Goal: Transaction & Acquisition: Book appointment/travel/reservation

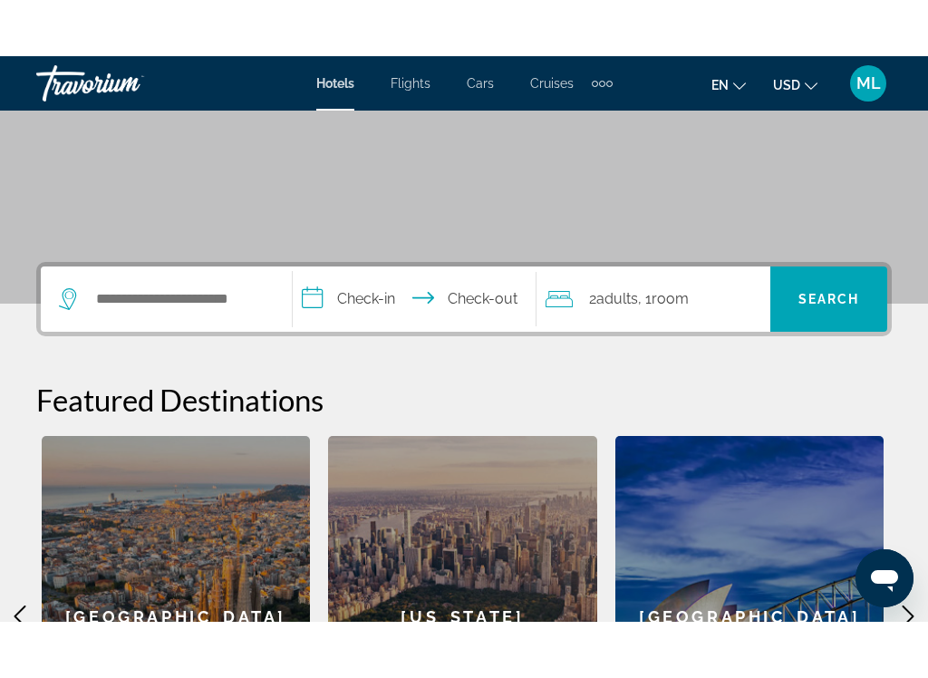
scroll to position [313, 0]
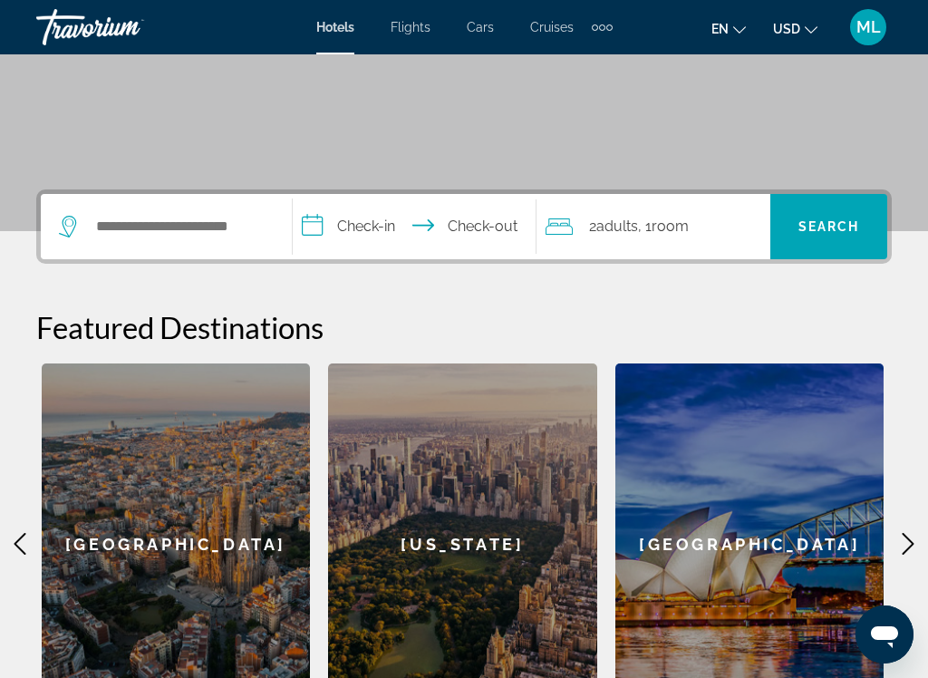
click at [904, 525] on div "**********" at bounding box center [464, 456] width 928 height 535
click at [898, 537] on icon "Main content" at bounding box center [908, 544] width 22 height 22
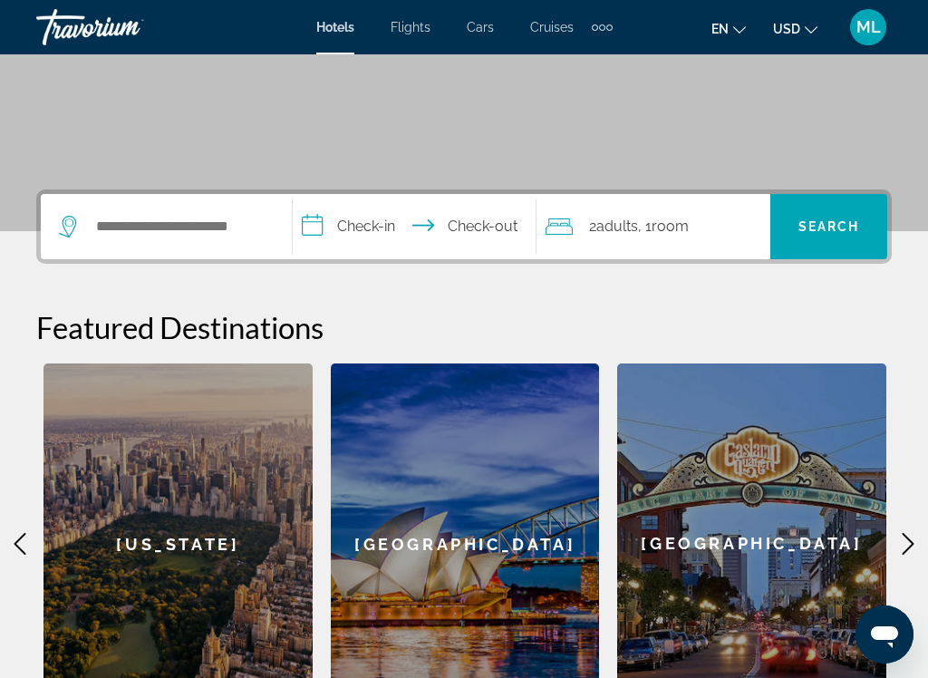
click at [907, 554] on icon "Main content" at bounding box center [908, 544] width 22 height 22
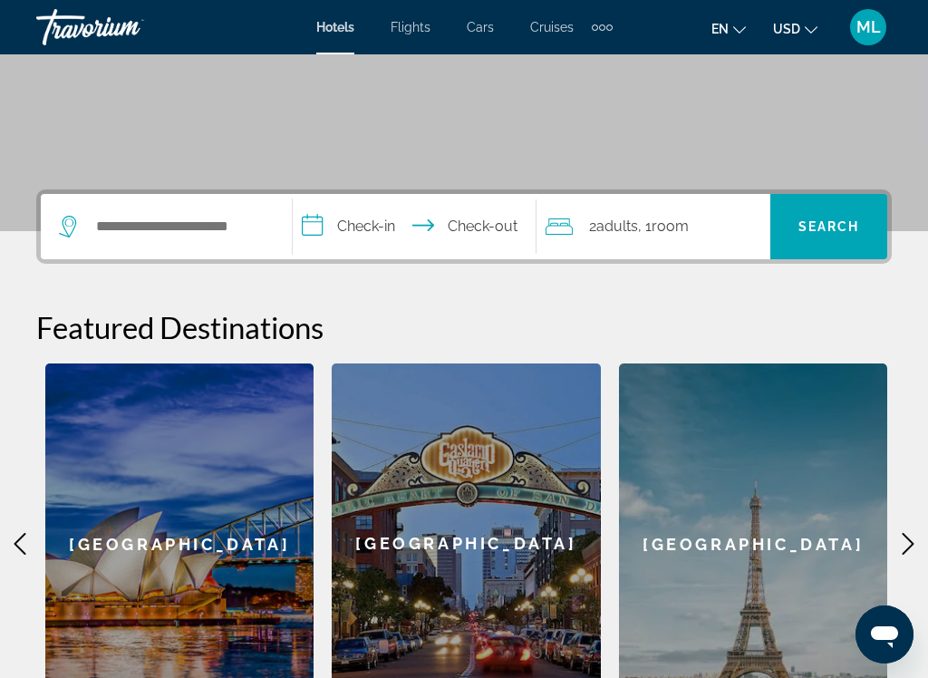
click at [12, 540] on icon "Main content" at bounding box center [20, 544] width 22 height 22
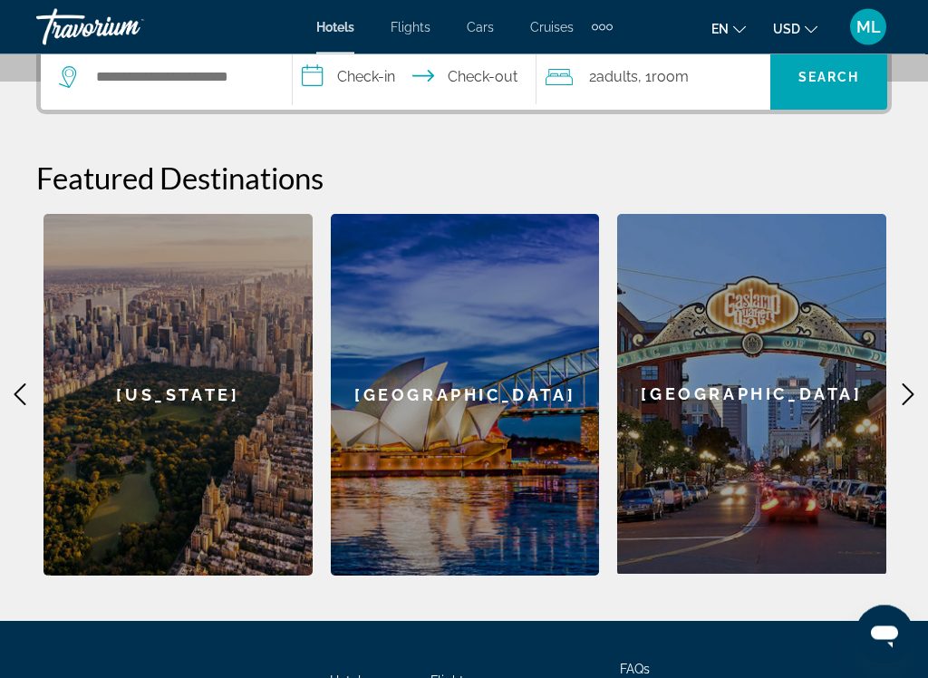
scroll to position [462, 0]
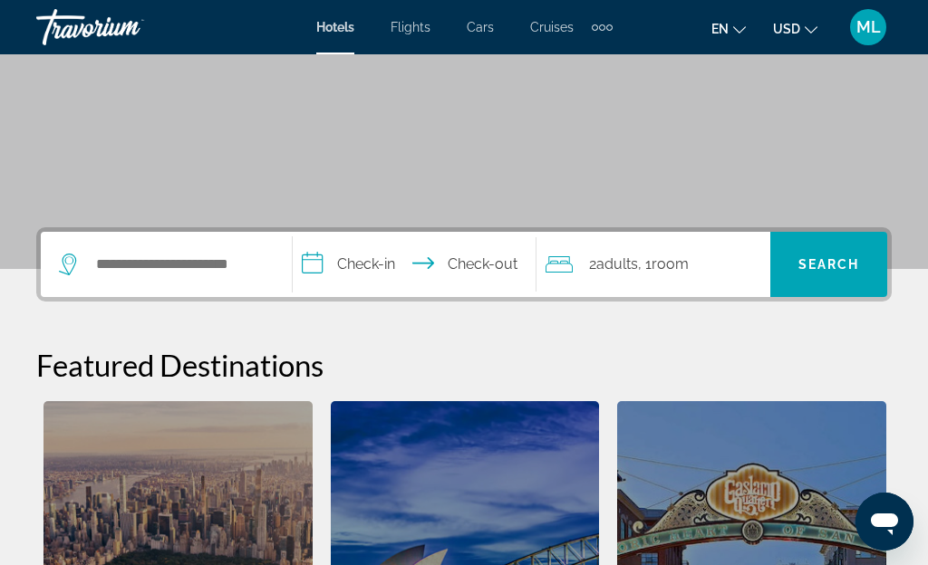
scroll to position [273, 0]
